Goal: Task Accomplishment & Management: Manage account settings

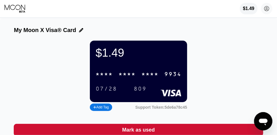
click at [55, 121] on div "$1.49 * * * * * * * * * * * * 9934 07/28 809 Add Tag Support Token: 5de6a78c45 …" at bounding box center [139, 119] width 250 height 156
